Goal: Transaction & Acquisition: Obtain resource

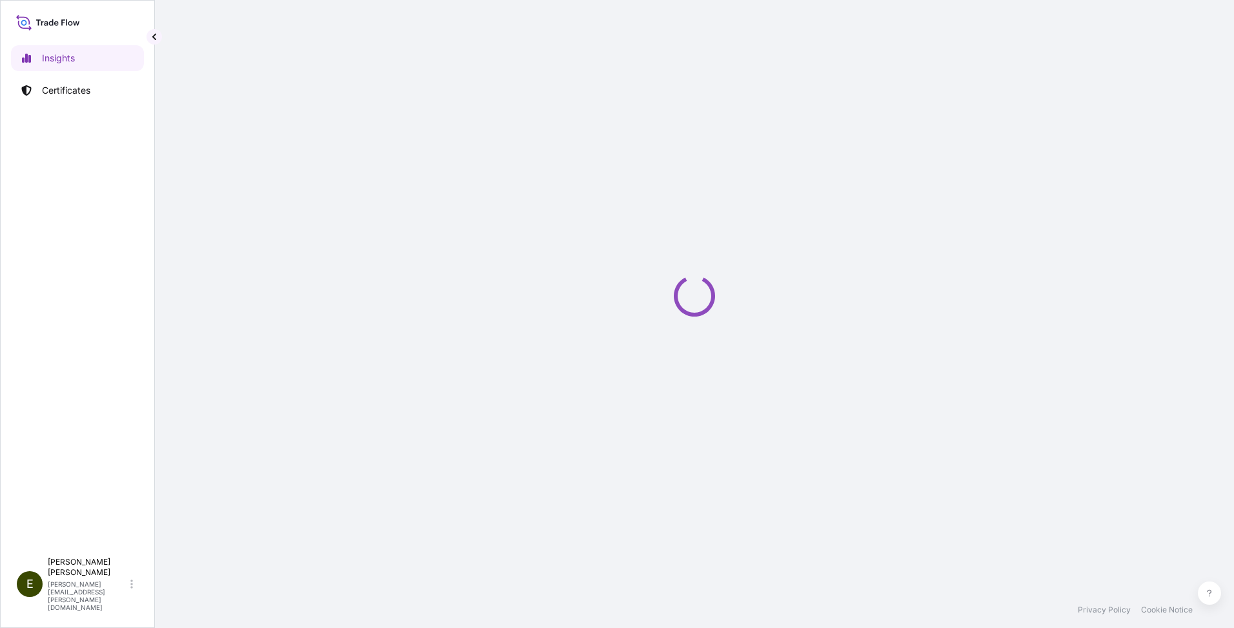
select select "2025"
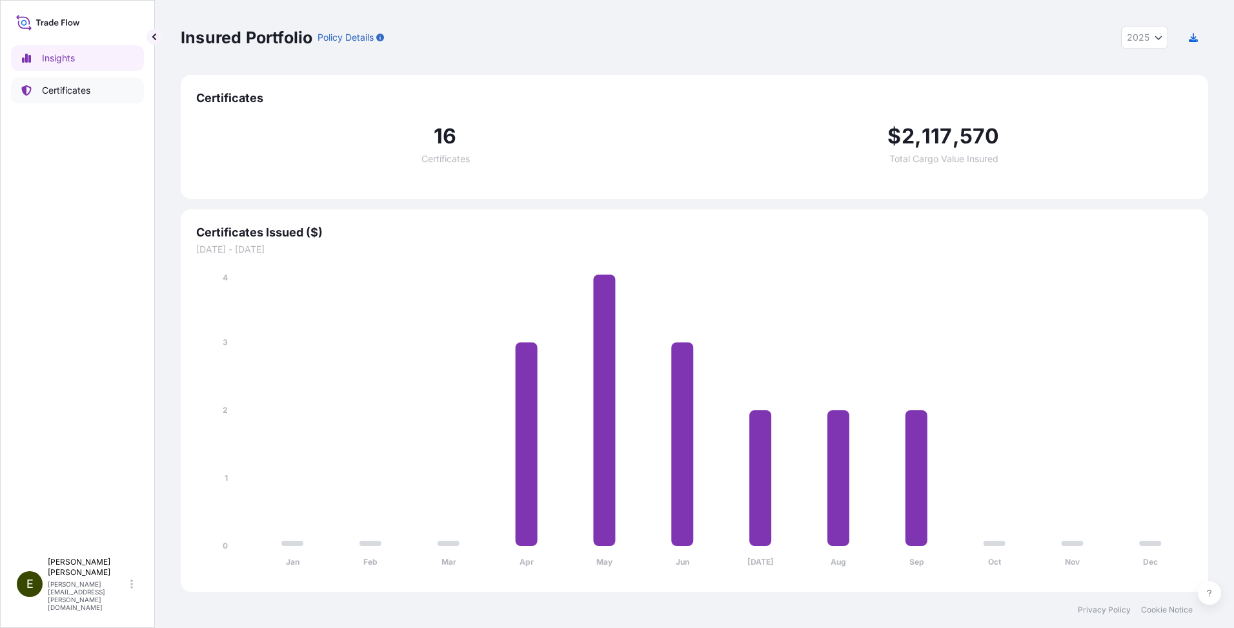
click at [70, 89] on p "Certificates" at bounding box center [66, 90] width 48 height 13
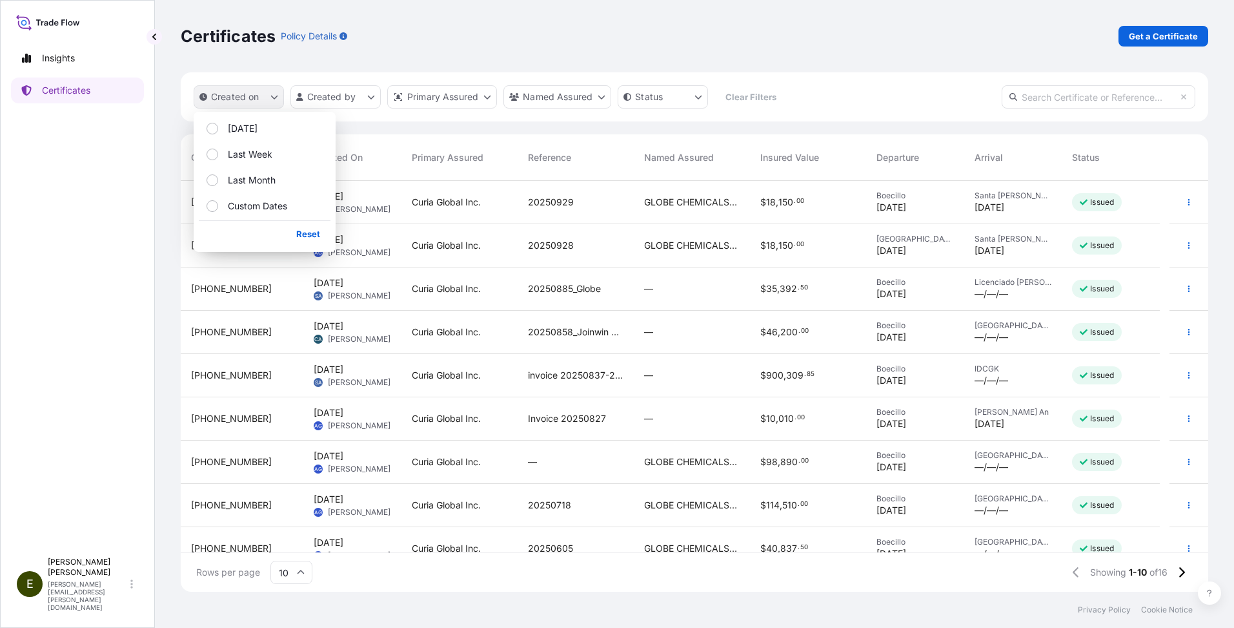
click at [240, 99] on p "Created on" at bounding box center [235, 96] width 48 height 13
click at [852, 33] on div "Certificates Policy Details Get a Certificate" at bounding box center [695, 36] width 1028 height 21
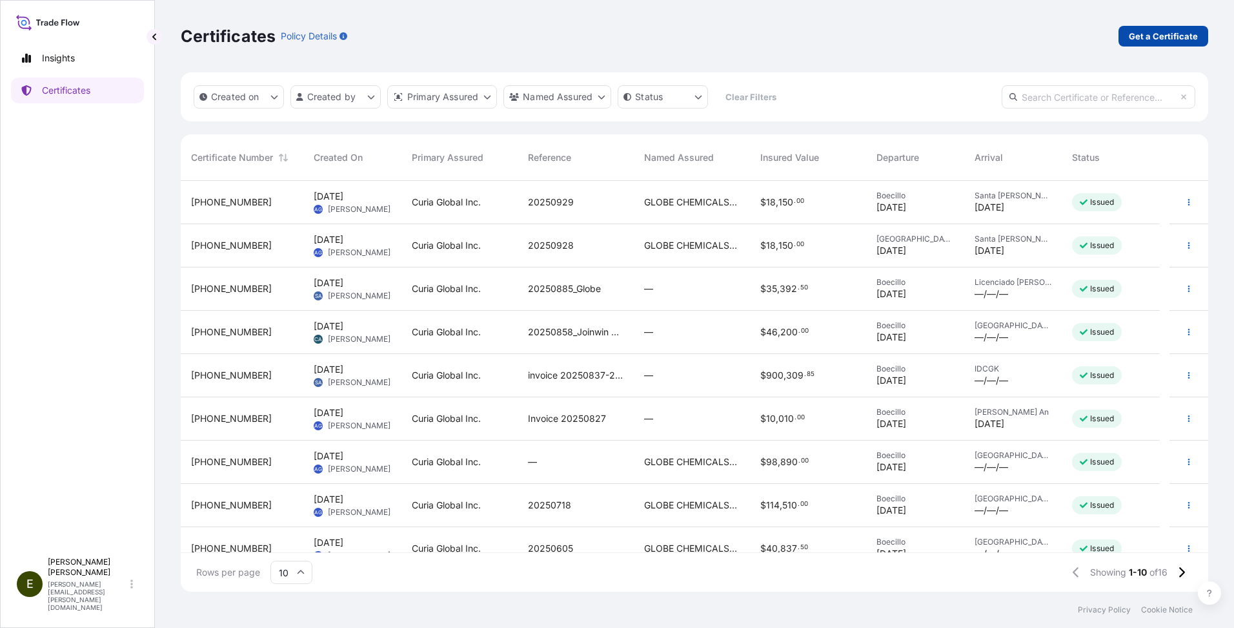
click at [1156, 32] on p "Get a Certificate" at bounding box center [1163, 36] width 69 height 13
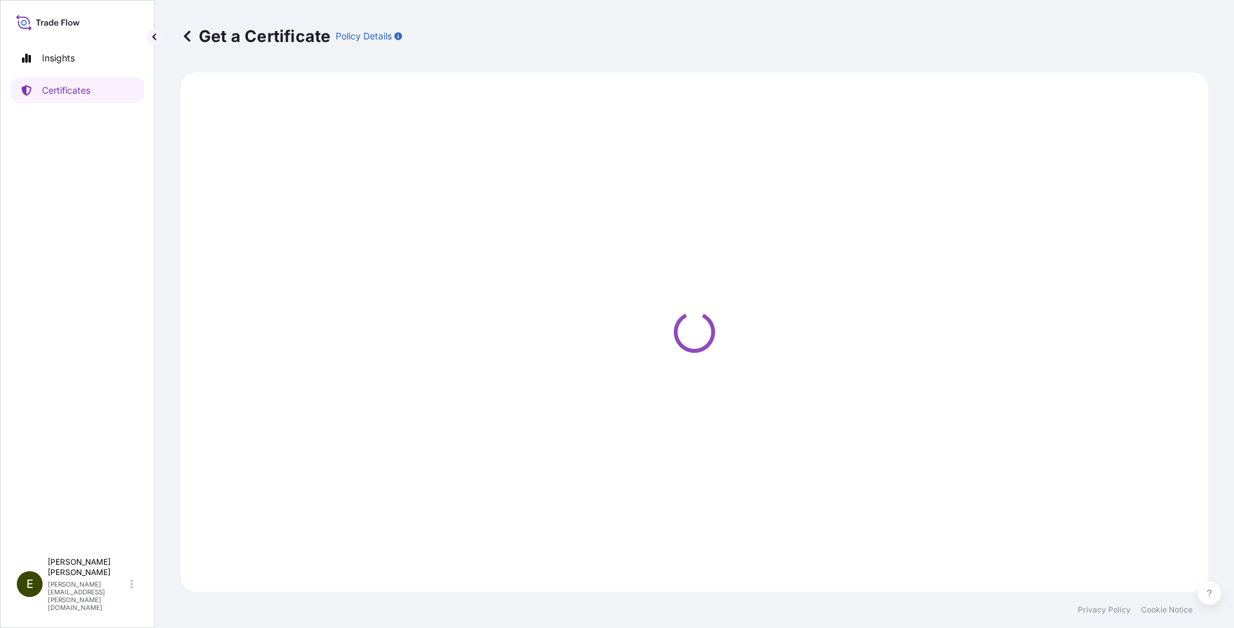
select select "Ocean Vessel"
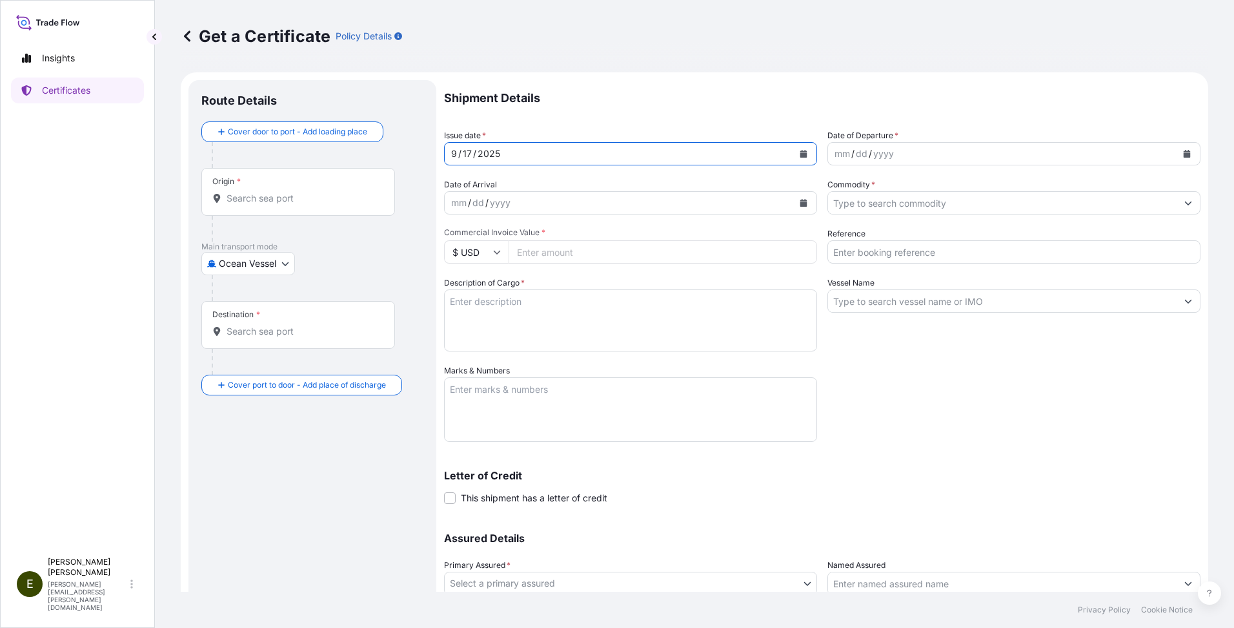
click at [454, 154] on div "9" at bounding box center [454, 153] width 8 height 15
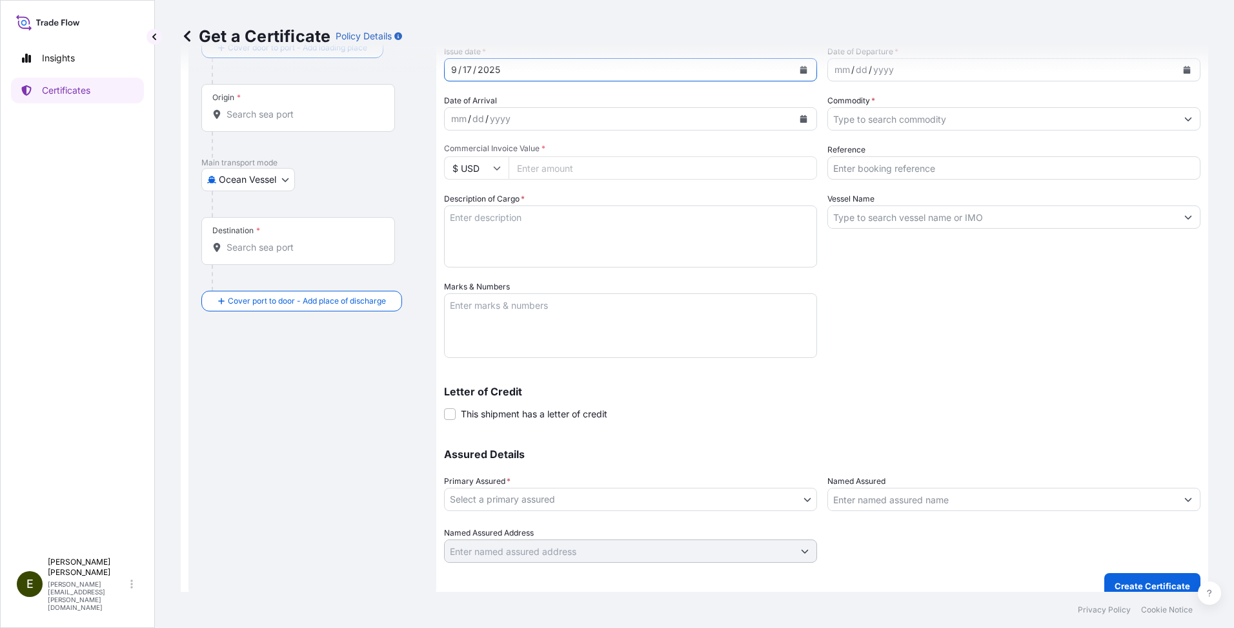
scroll to position [99, 0]
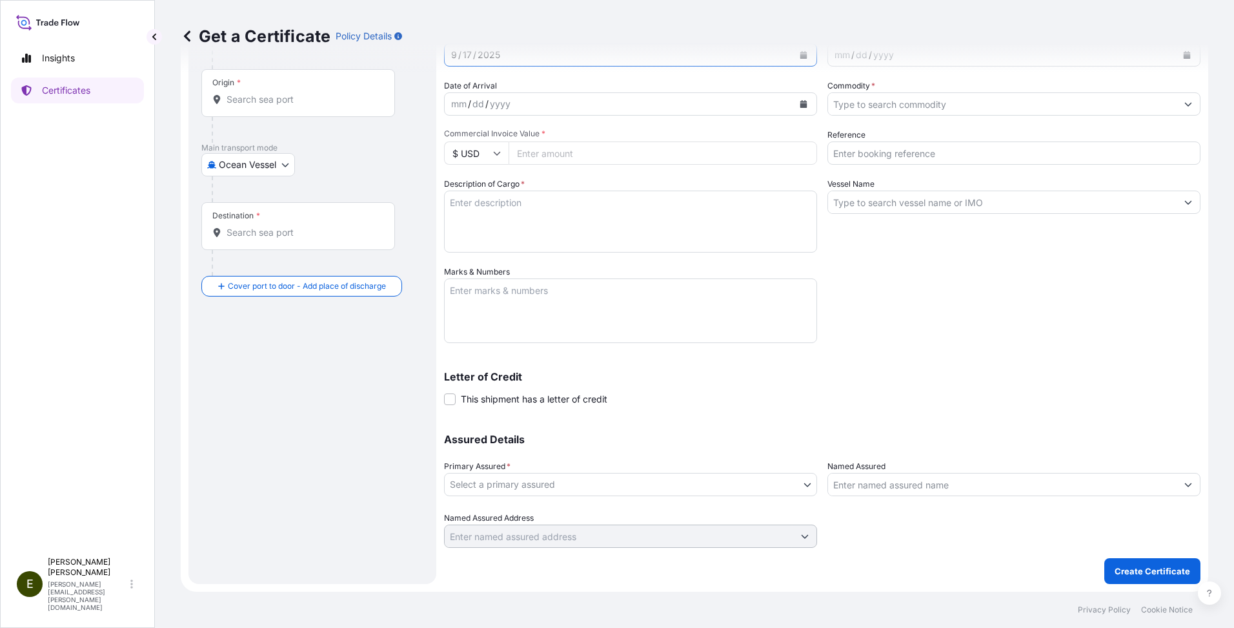
click at [511, 484] on body "Insights Certificates E [PERSON_NAME] [PERSON_NAME] [PERSON_NAME][EMAIL_ADDRESS…" at bounding box center [617, 314] width 1234 height 628
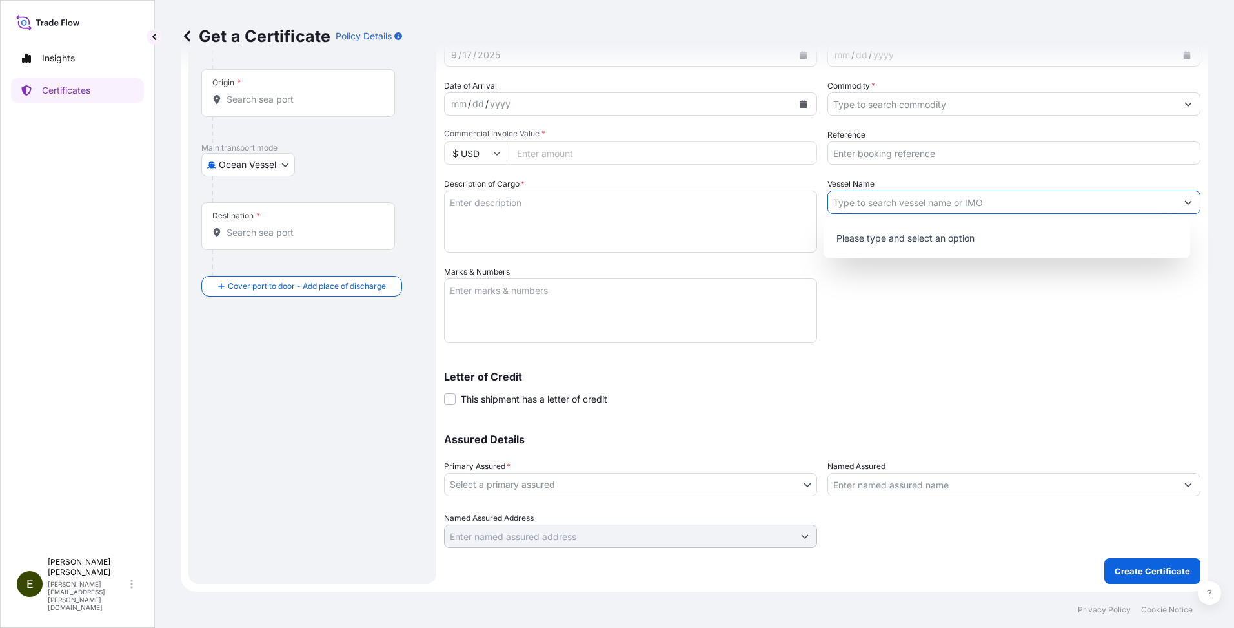
click at [1185, 201] on icon "Show suggestions" at bounding box center [1189, 202] width 8 height 8
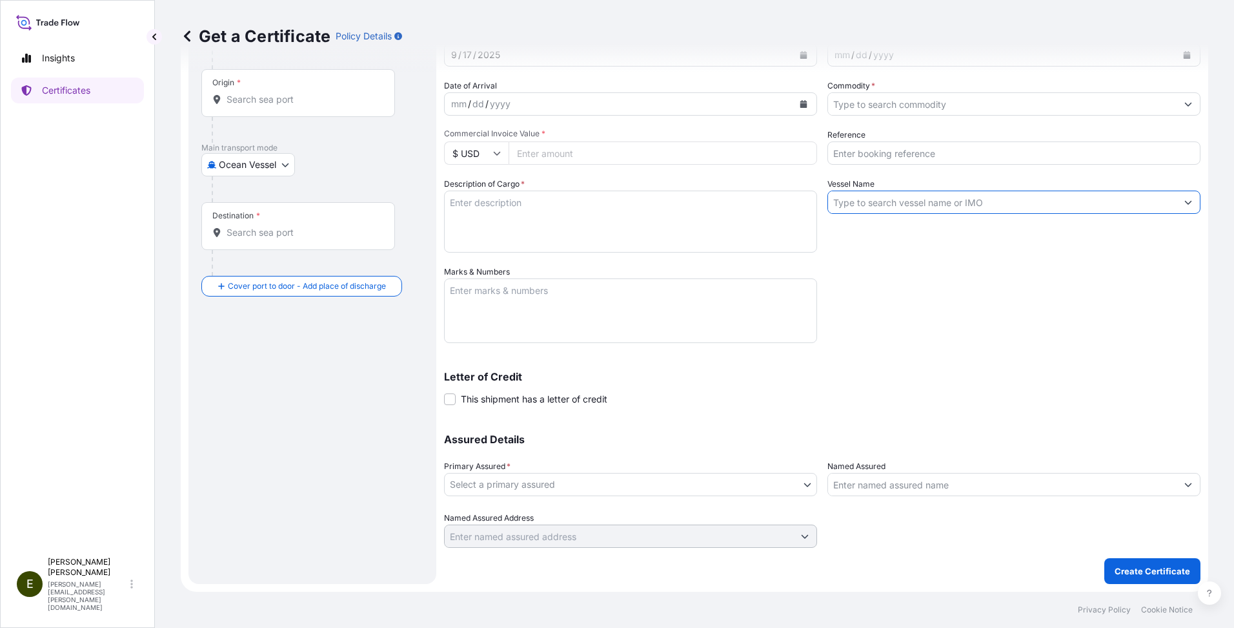
click at [285, 167] on body "Insights Certificates E [PERSON_NAME] [PERSON_NAME] [PERSON_NAME][EMAIL_ADDRESS…" at bounding box center [617, 314] width 1234 height 628
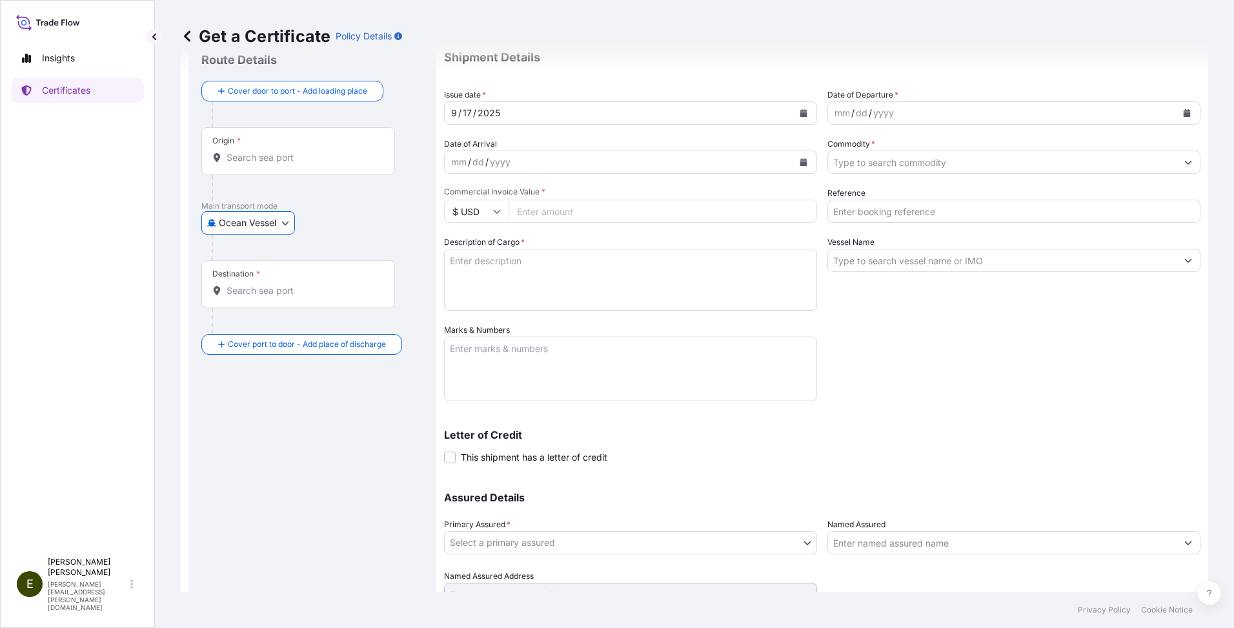
scroll to position [0, 0]
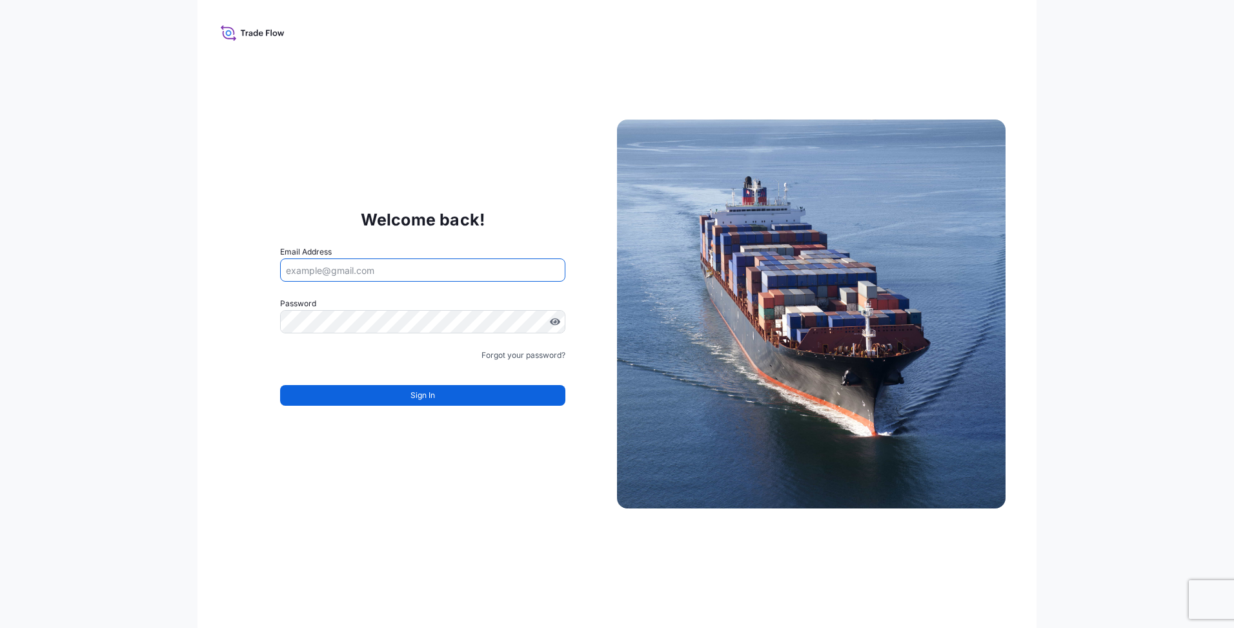
click at [298, 269] on input "Email Address" at bounding box center [422, 269] width 285 height 23
type input "[PERSON_NAME][EMAIL_ADDRESS][PERSON_NAME][DOMAIN_NAME]"
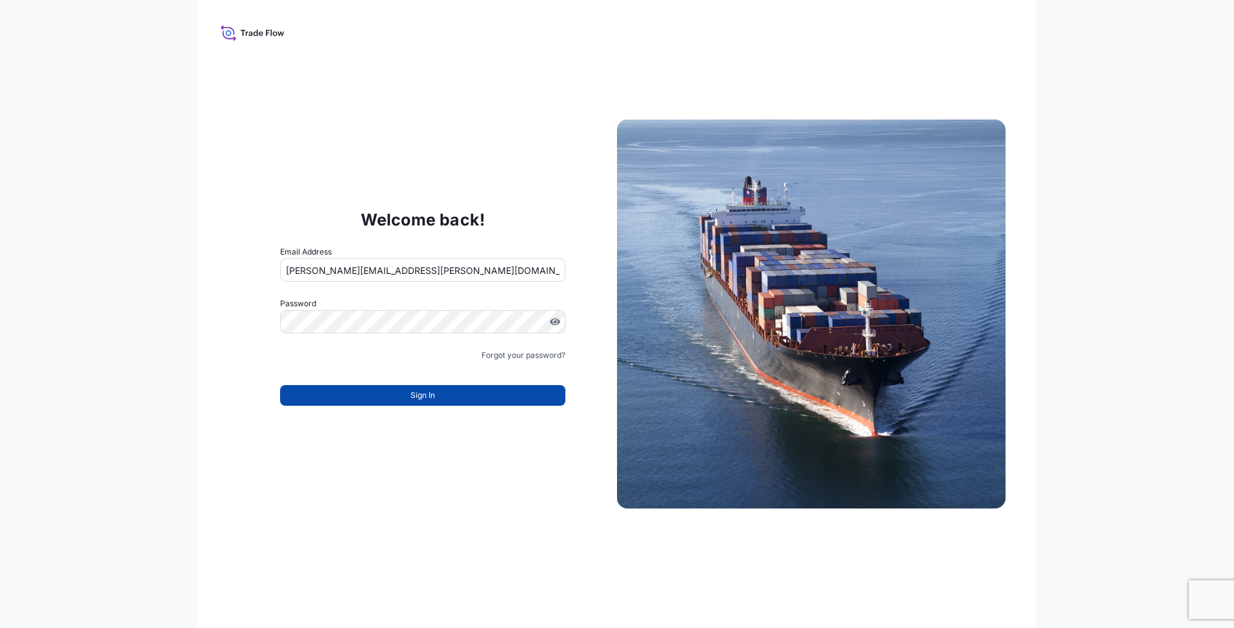
click at [416, 394] on span "Sign In" at bounding box center [423, 395] width 25 height 13
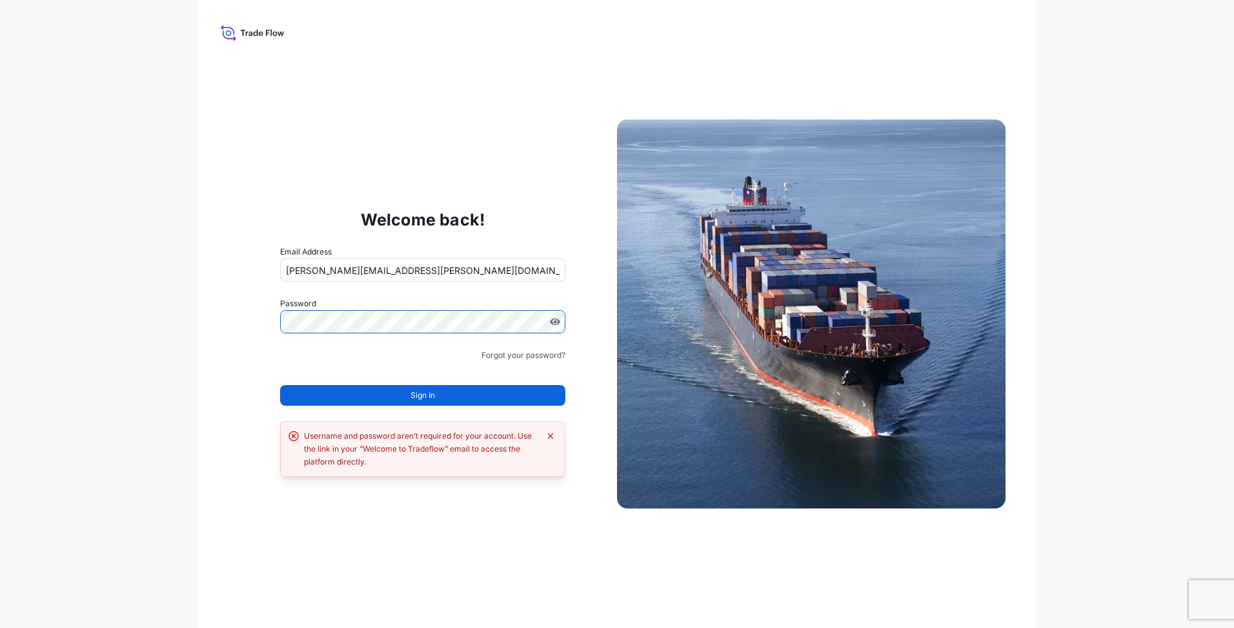
click at [176, 289] on div "Welcome back! Email Address elena.oliva@curiaglobal.com Password Must include: …" at bounding box center [617, 314] width 1234 height 628
click at [444, 393] on button "Sign In" at bounding box center [422, 395] width 285 height 21
click at [550, 433] on icon "Dismiss error" at bounding box center [551, 436] width 10 height 10
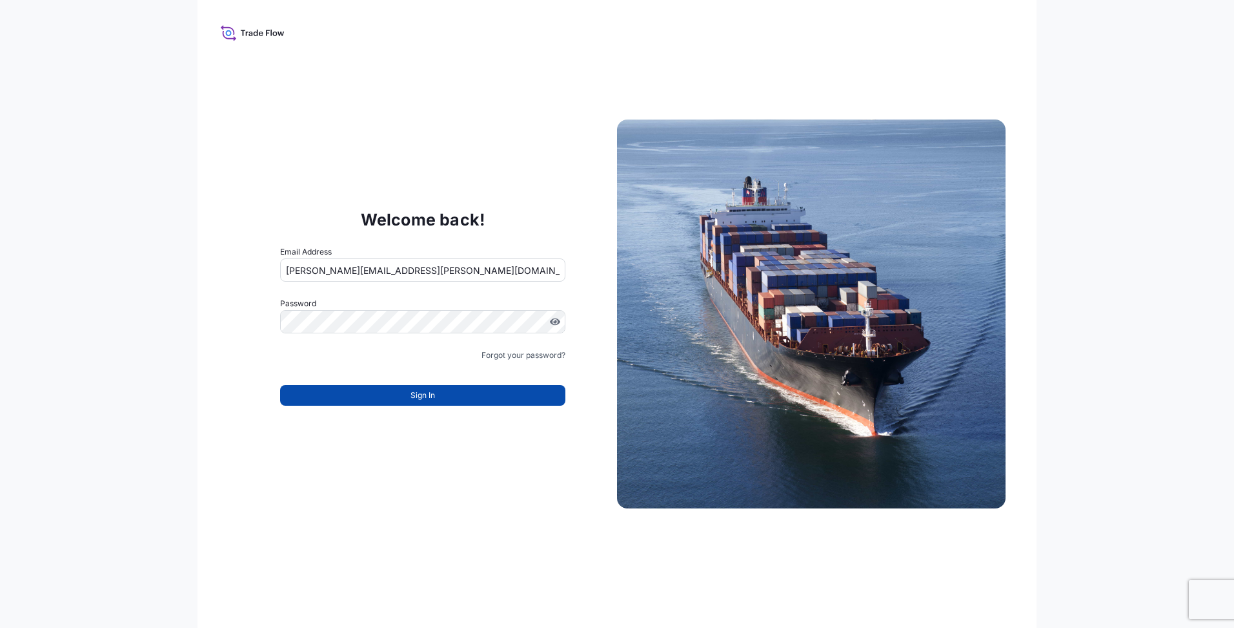
click at [419, 393] on span "Sign In" at bounding box center [423, 395] width 25 height 13
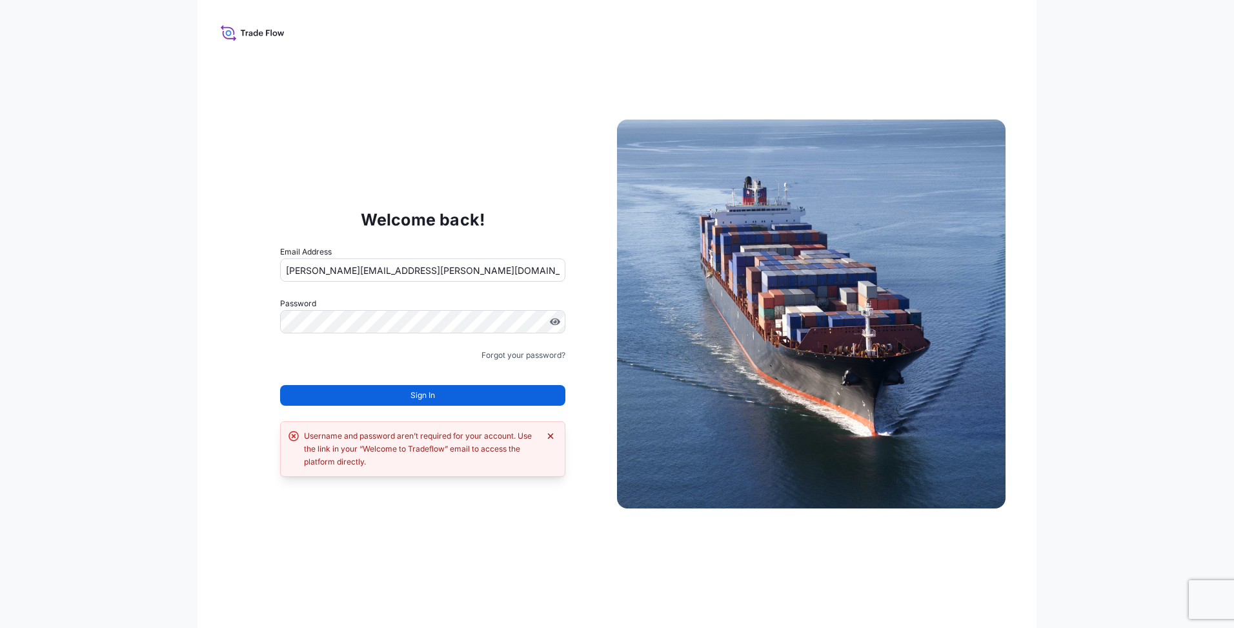
click at [547, 435] on icon "Dismiss error" at bounding box center [551, 436] width 10 height 10
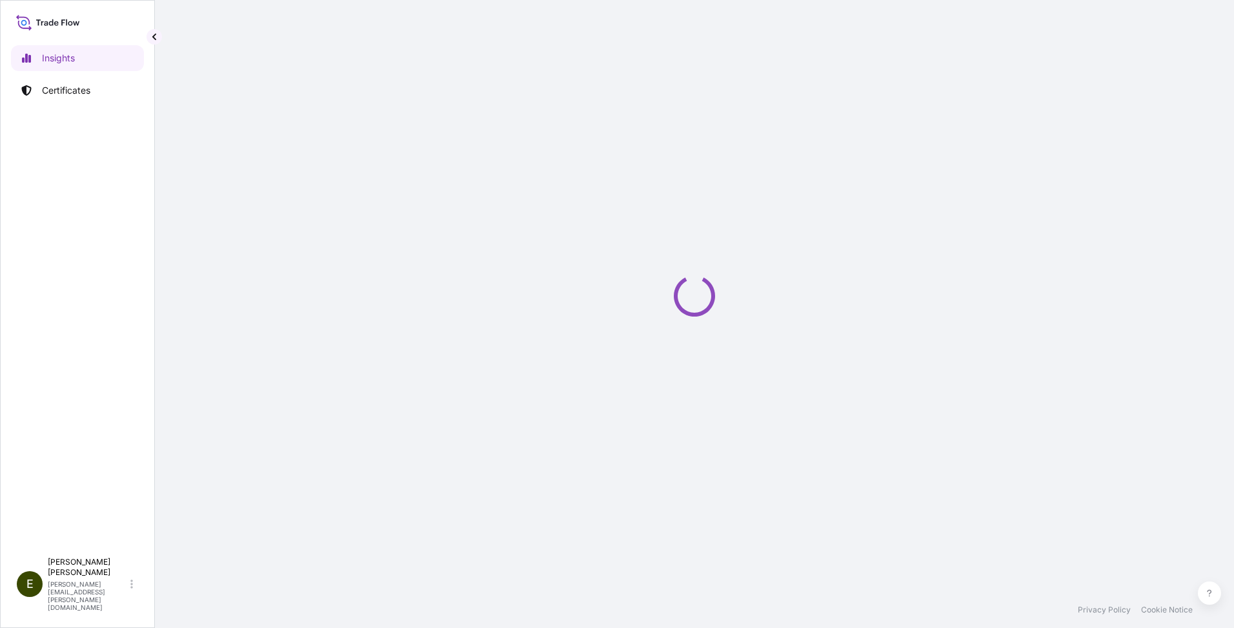
select select "2025"
